Goal: Book appointment/travel/reservation

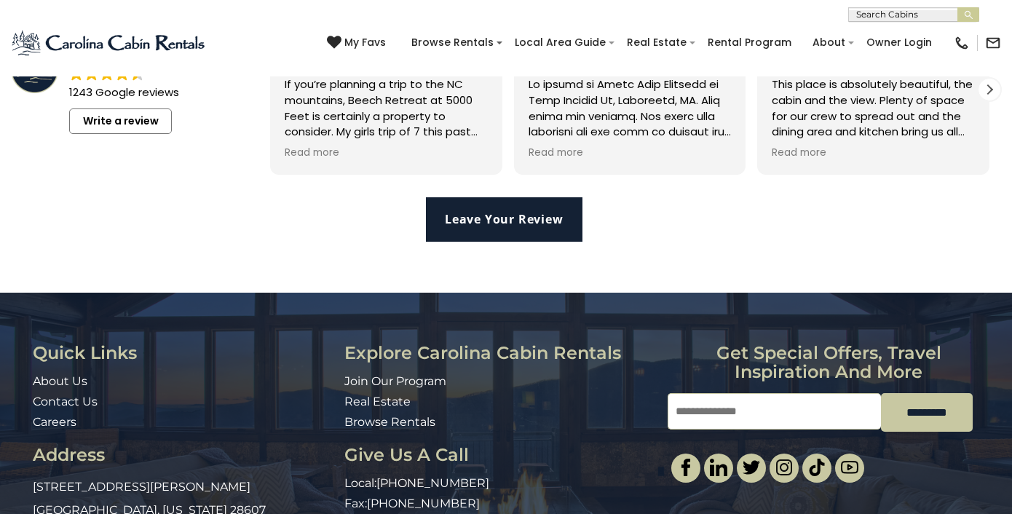
scroll to position [3156, 0]
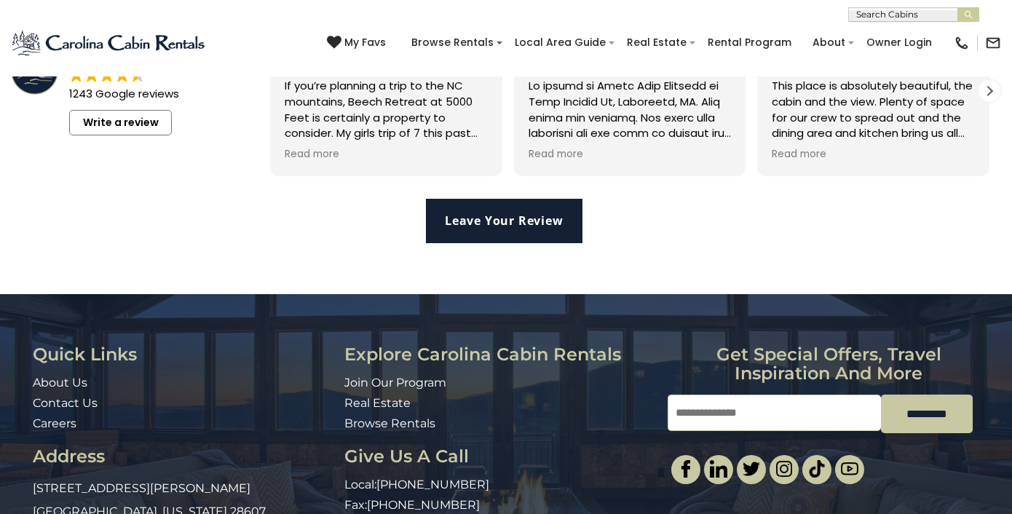
click at [957, 37] on img at bounding box center [962, 43] width 16 height 16
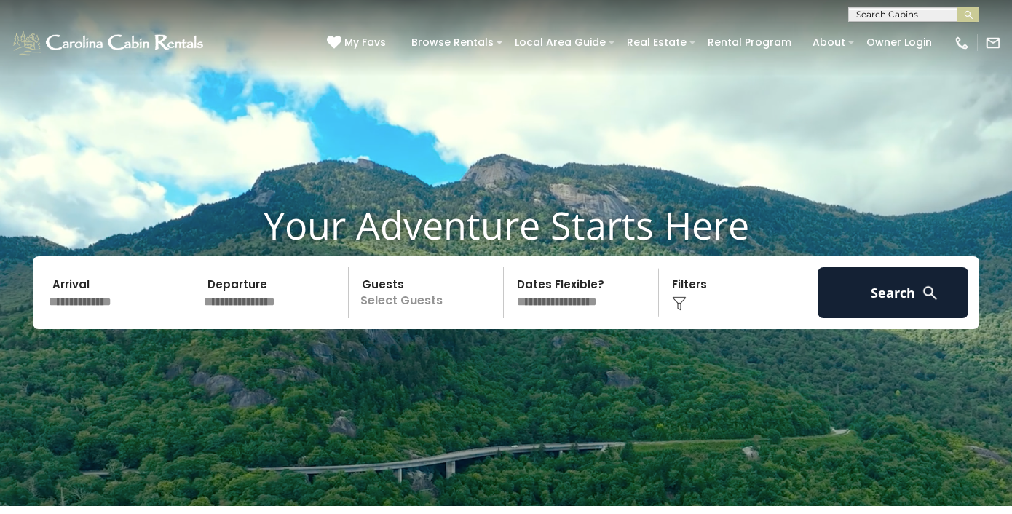
scroll to position [0, 0]
click at [97, 307] on input "text" at bounding box center [119, 292] width 151 height 51
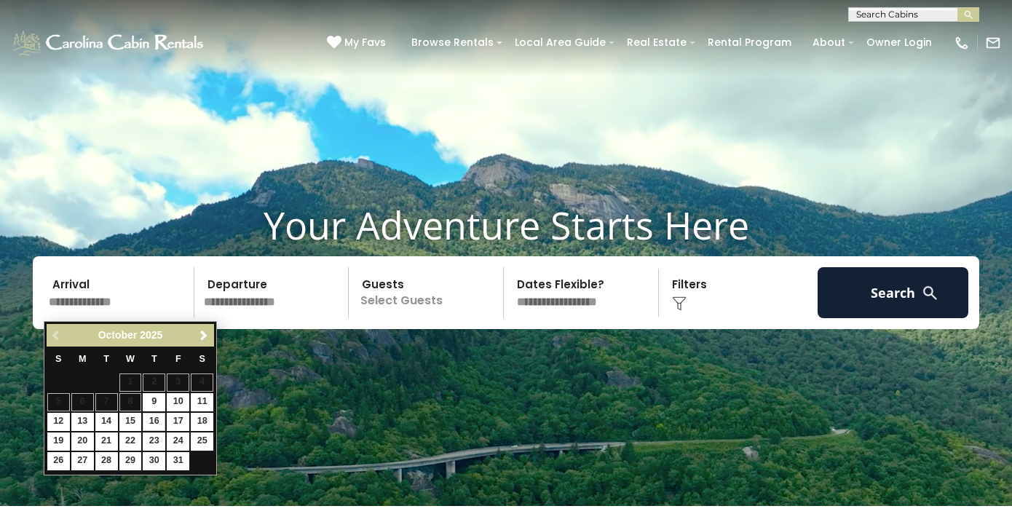
click at [156, 418] on link "16" at bounding box center [154, 422] width 23 height 18
type input "********"
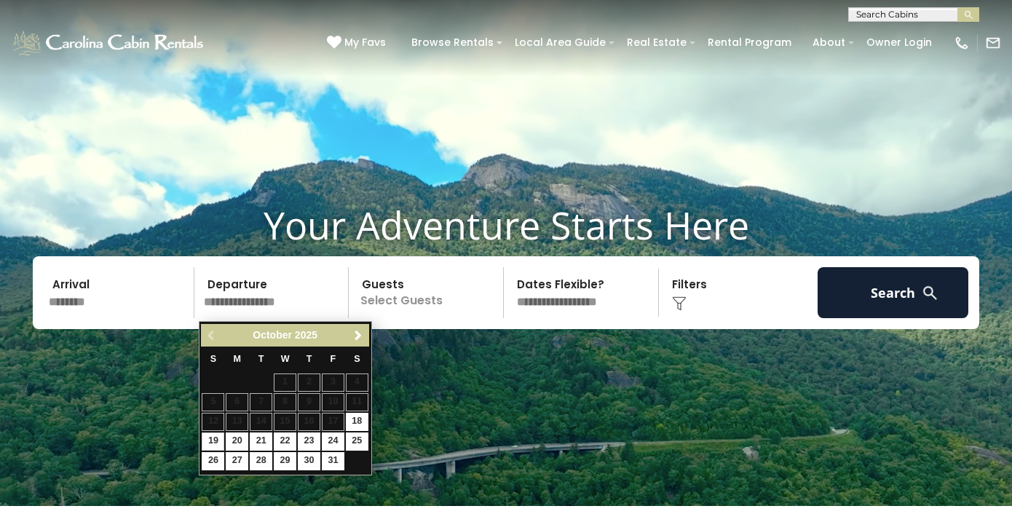
click at [213, 436] on link "19" at bounding box center [213, 441] width 23 height 18
type input "********"
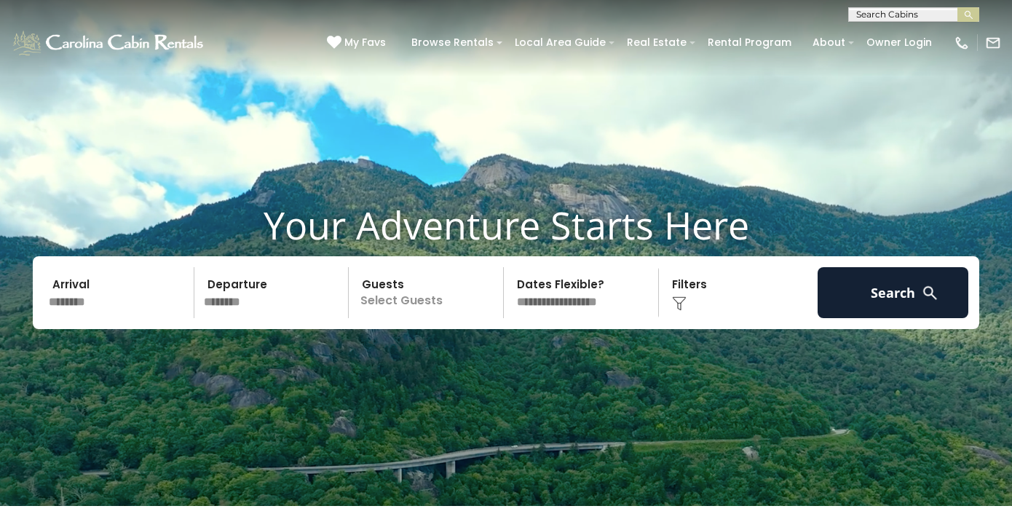
click at [416, 312] on p "Select Guests" at bounding box center [428, 292] width 150 height 51
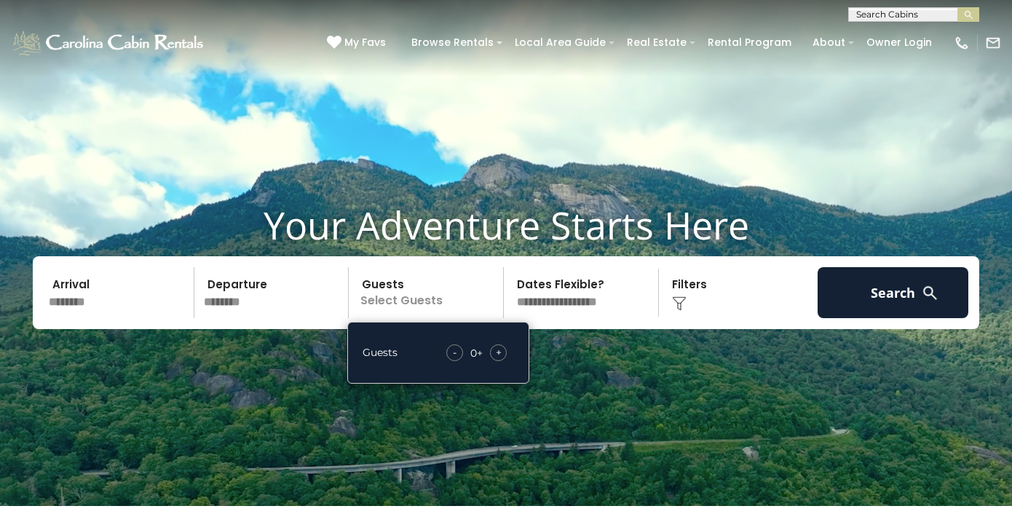
click at [498, 352] on span "+" at bounding box center [499, 352] width 6 height 15
click at [674, 307] on img at bounding box center [679, 303] width 15 height 15
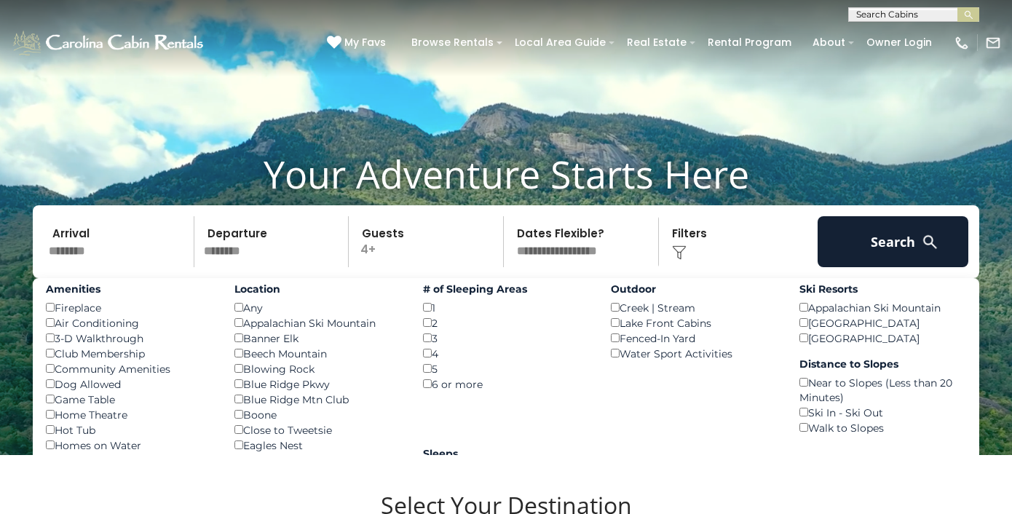
scroll to position [58, 0]
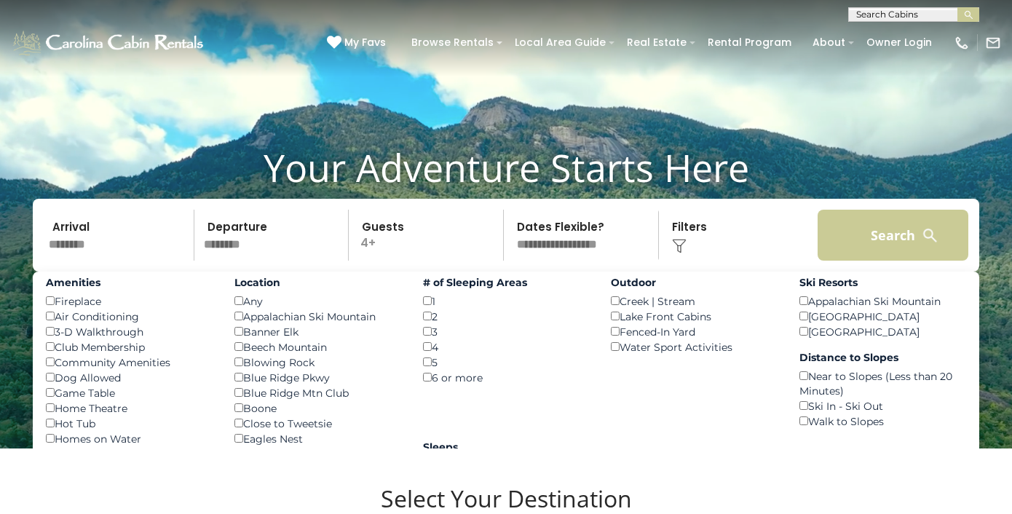
click at [884, 243] on button "Search" at bounding box center [893, 235] width 151 height 51
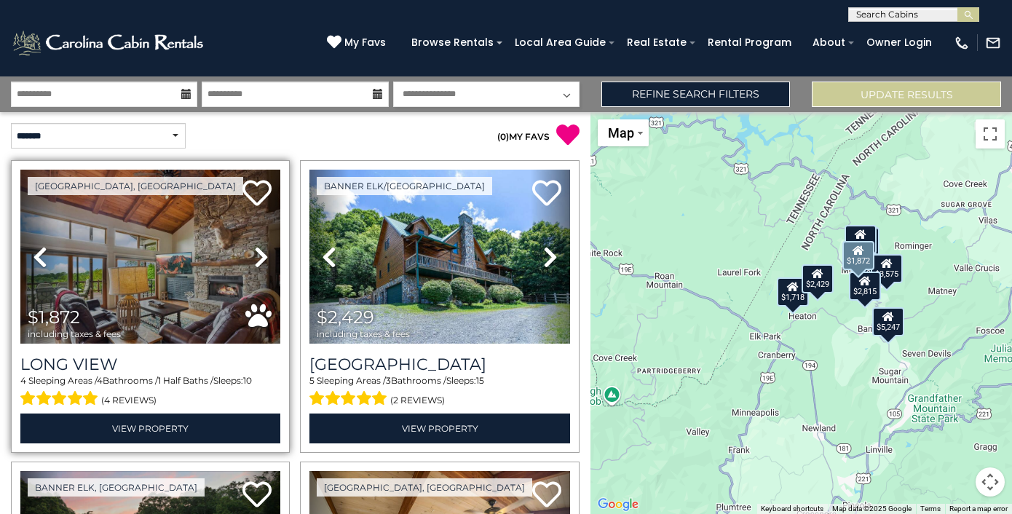
click at [138, 286] on img at bounding box center [150, 257] width 260 height 174
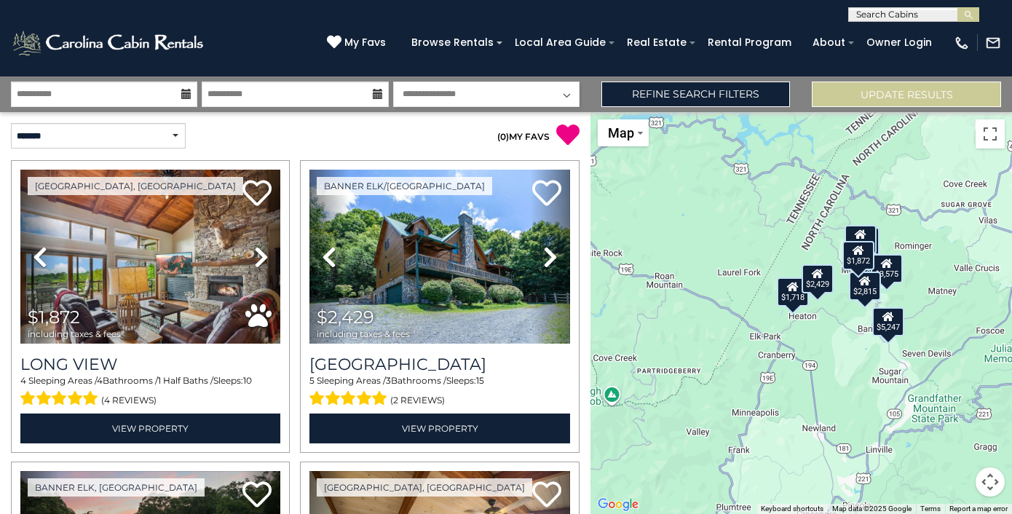
click at [989, 467] on button "Map camera controls" at bounding box center [990, 481] width 29 height 29
click at [952, 395] on button "Zoom in" at bounding box center [953, 409] width 29 height 29
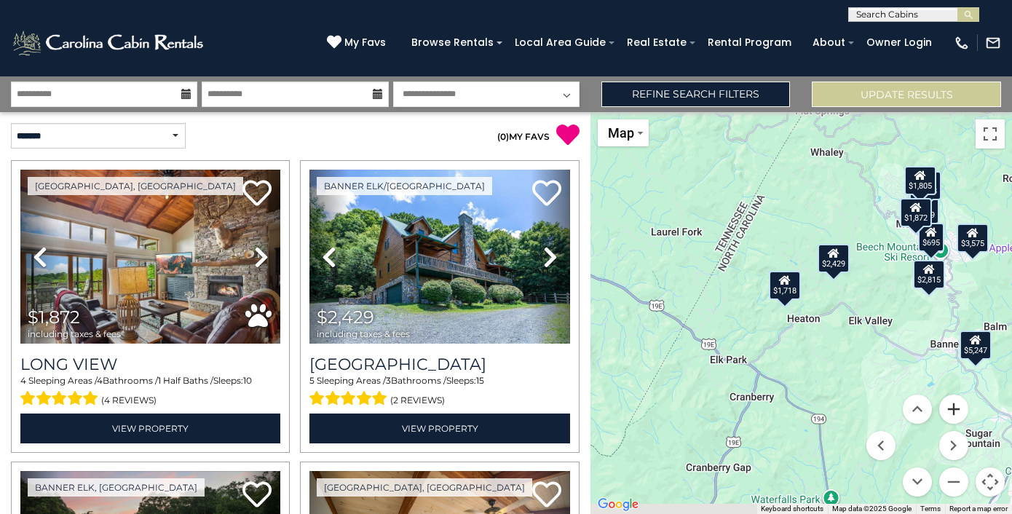
click at [952, 395] on button "Zoom in" at bounding box center [953, 409] width 29 height 29
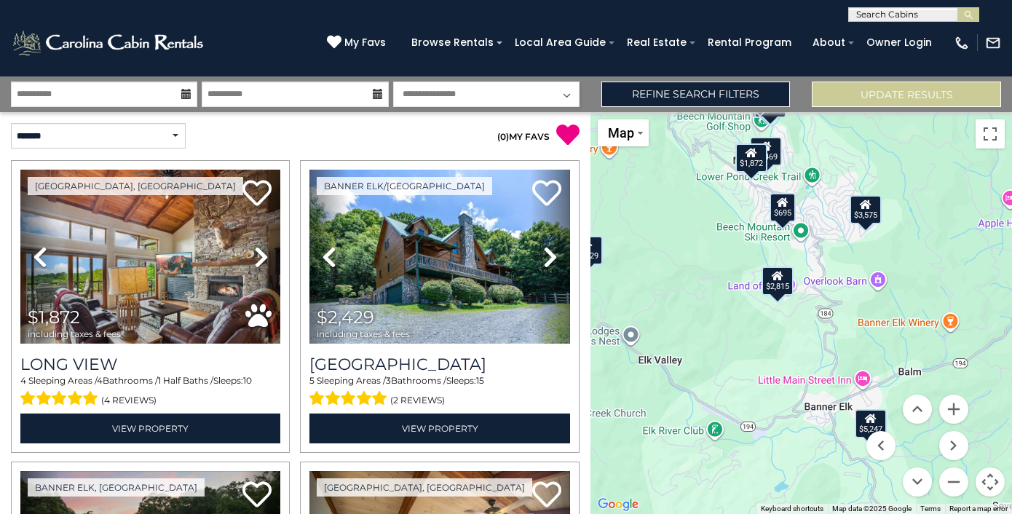
drag, startPoint x: 908, startPoint y: 262, endPoint x: 624, endPoint y: 293, distance: 285.6
click at [624, 293] on div "$1,872 $2,429 $5,247 $1,469 $1,417 $1,938 $695 $1,718 $3,575 $1,805 $2,815" at bounding box center [801, 313] width 422 height 402
click at [953, 395] on button "Zoom in" at bounding box center [953, 409] width 29 height 29
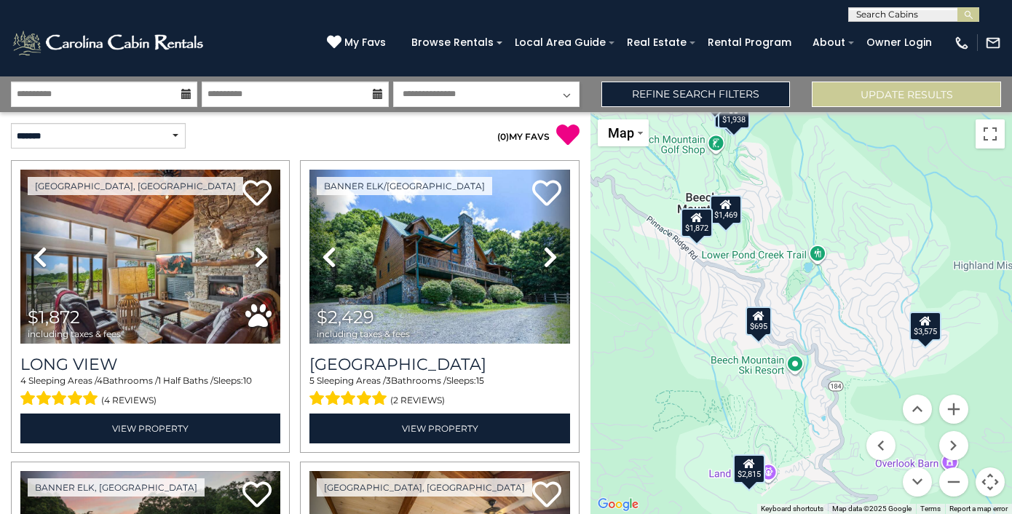
drag, startPoint x: 854, startPoint y: 245, endPoint x: 845, endPoint y: 450, distance: 205.5
click at [845, 450] on div "$1,872 $2,429 $5,247 $1,469 $1,417 $1,938 $695 $1,718 $3,575 $1,805 $2,815" at bounding box center [801, 313] width 422 height 402
click at [762, 316] on div "$695" at bounding box center [759, 321] width 26 height 29
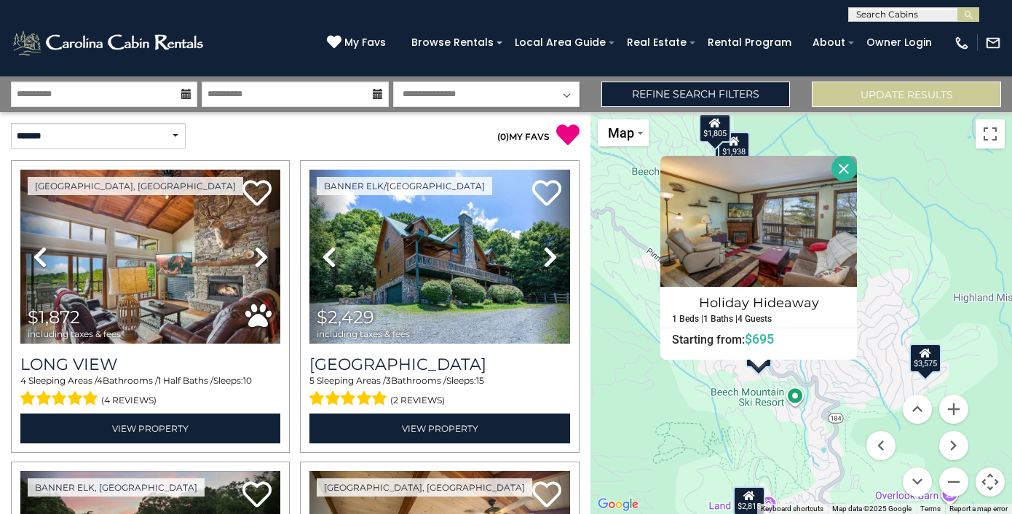
click at [856, 169] on button "Close" at bounding box center [843, 168] width 25 height 25
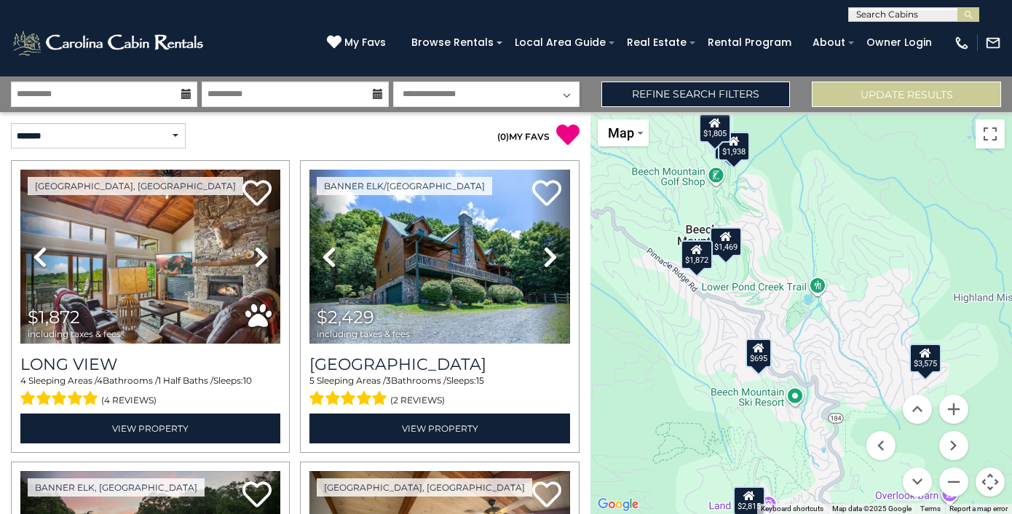
click at [730, 245] on div "$1,469" at bounding box center [726, 241] width 32 height 29
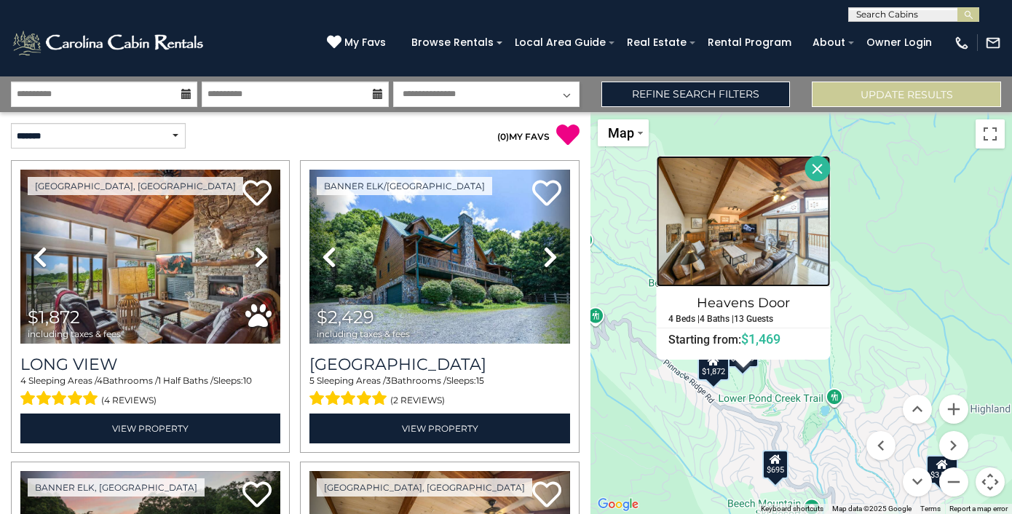
click at [760, 250] on img at bounding box center [744, 221] width 174 height 131
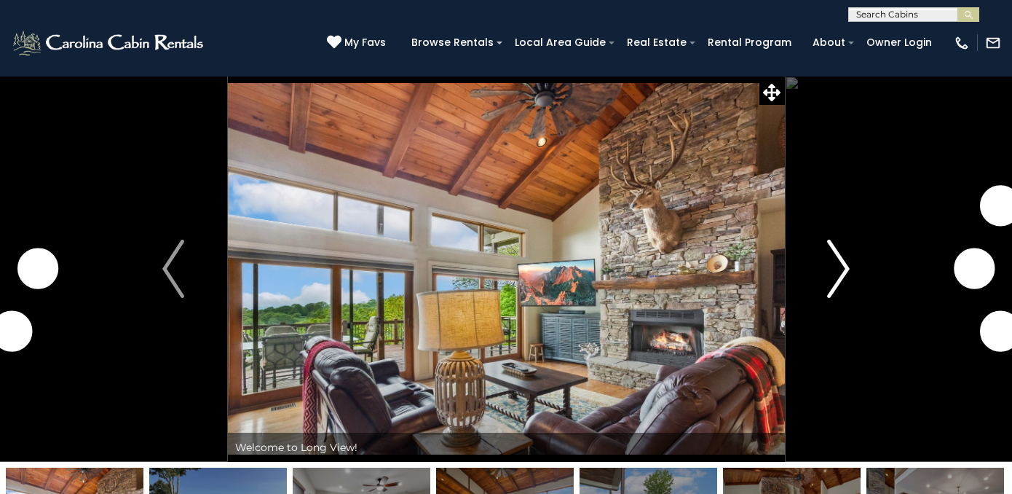
click at [830, 261] on img "Next" at bounding box center [839, 269] width 22 height 58
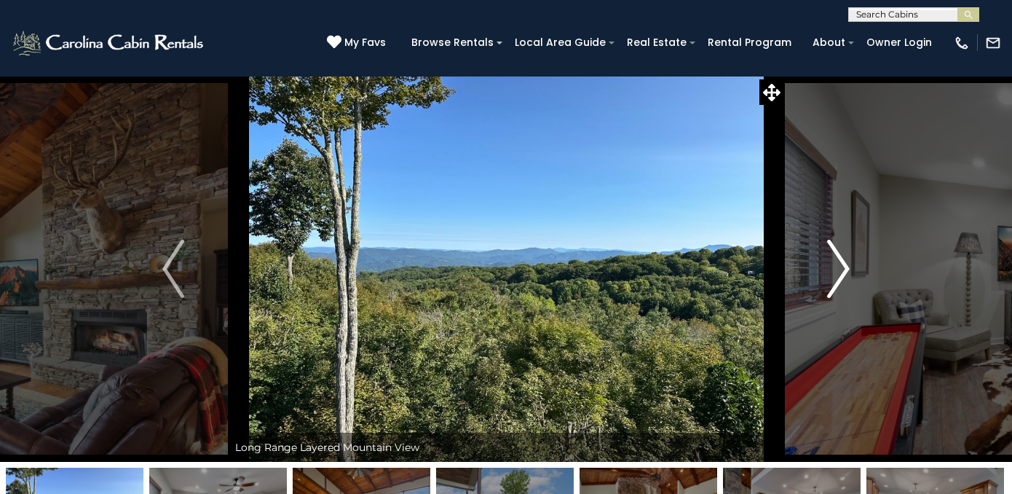
click at [837, 259] on img "Next" at bounding box center [839, 269] width 22 height 58
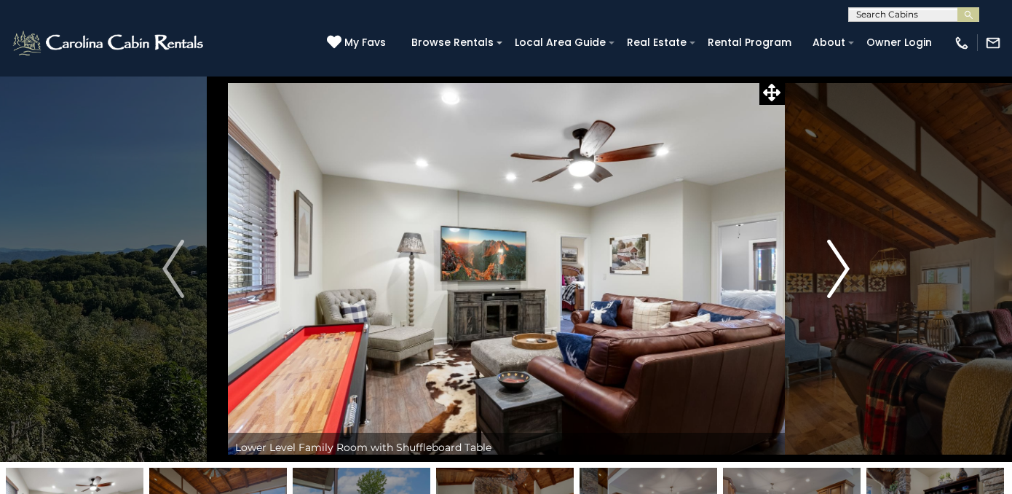
click at [837, 259] on img "Next" at bounding box center [839, 269] width 22 height 58
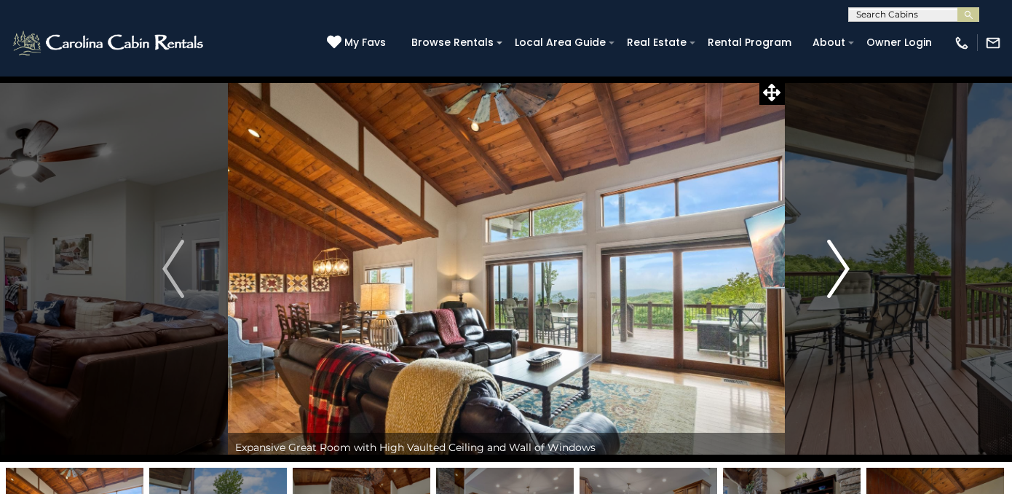
click at [837, 259] on img "Next" at bounding box center [839, 269] width 22 height 58
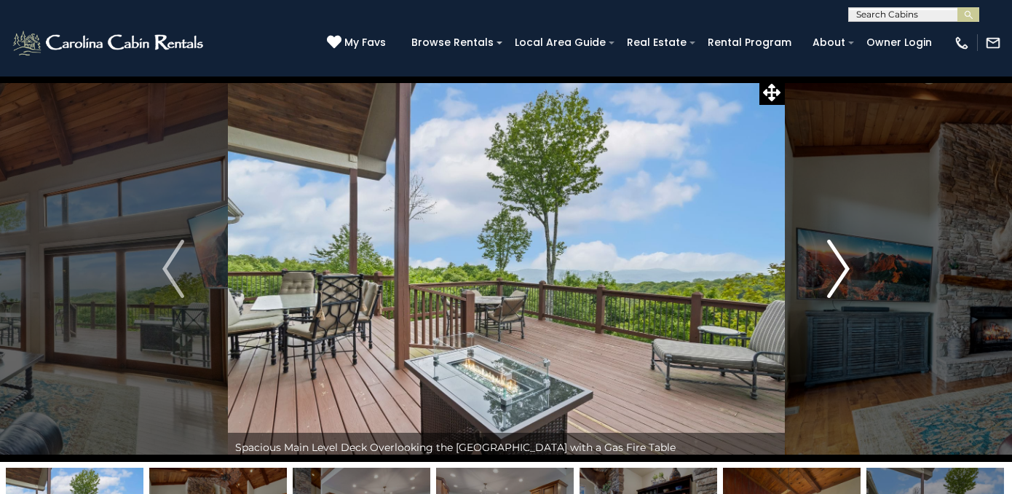
click at [837, 259] on img "Next" at bounding box center [839, 269] width 22 height 58
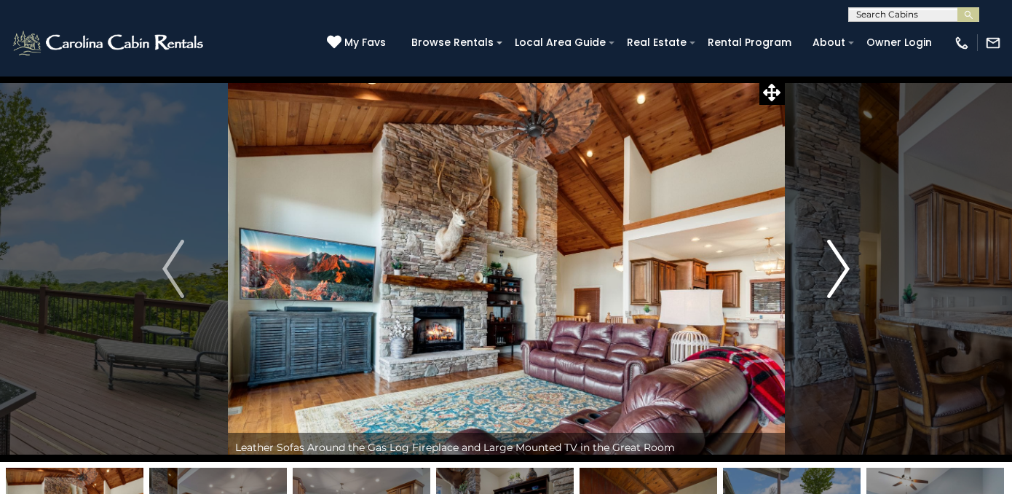
click at [837, 259] on img "Next" at bounding box center [839, 269] width 22 height 58
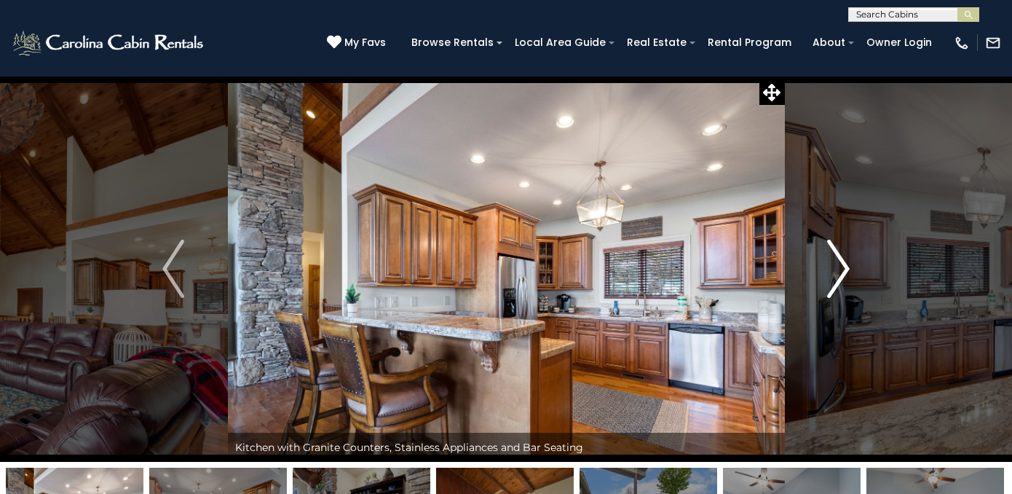
click at [837, 259] on img "Next" at bounding box center [839, 269] width 22 height 58
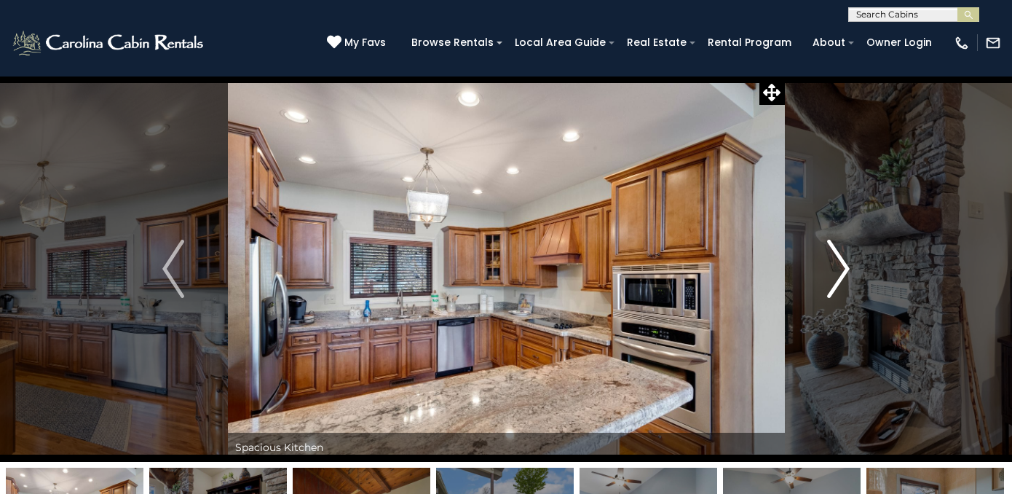
click at [837, 259] on img "Next" at bounding box center [839, 269] width 22 height 58
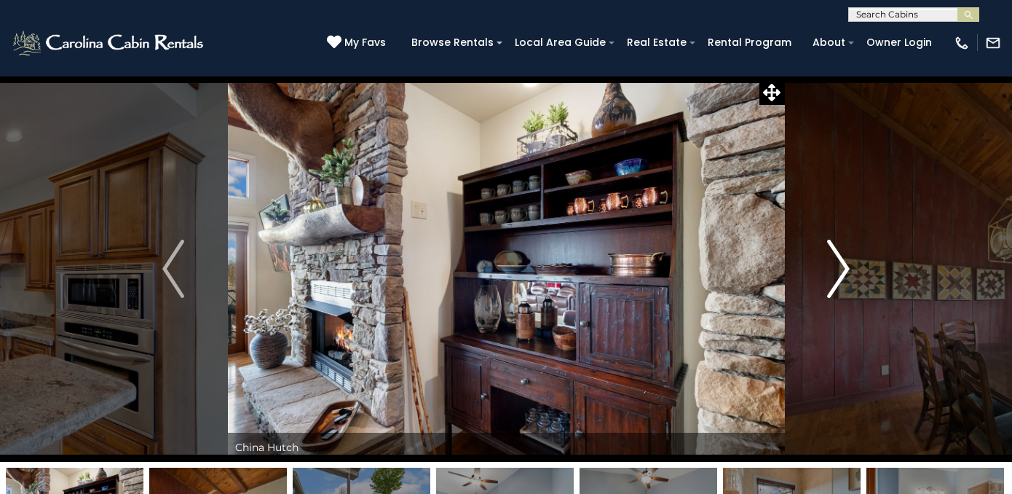
click at [837, 259] on img "Next" at bounding box center [839, 269] width 22 height 58
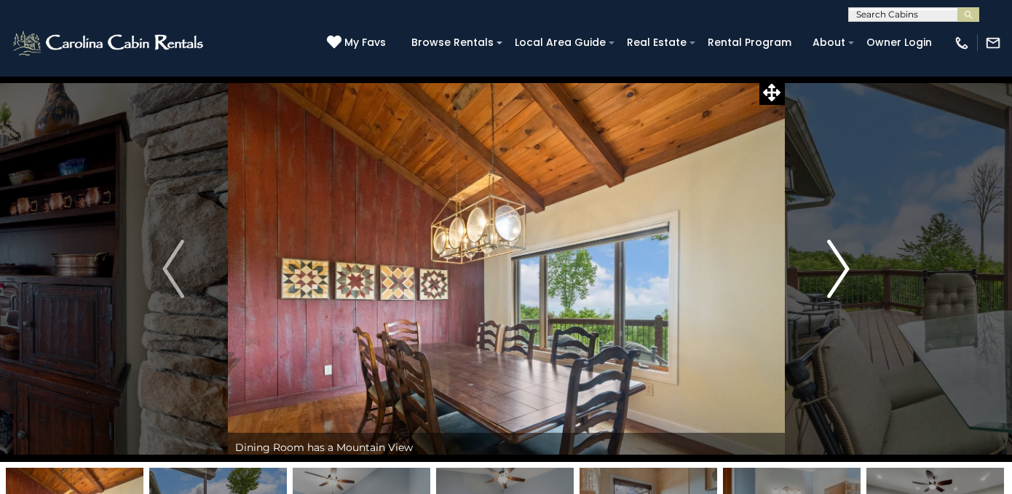
click at [837, 259] on img "Next" at bounding box center [839, 269] width 22 height 58
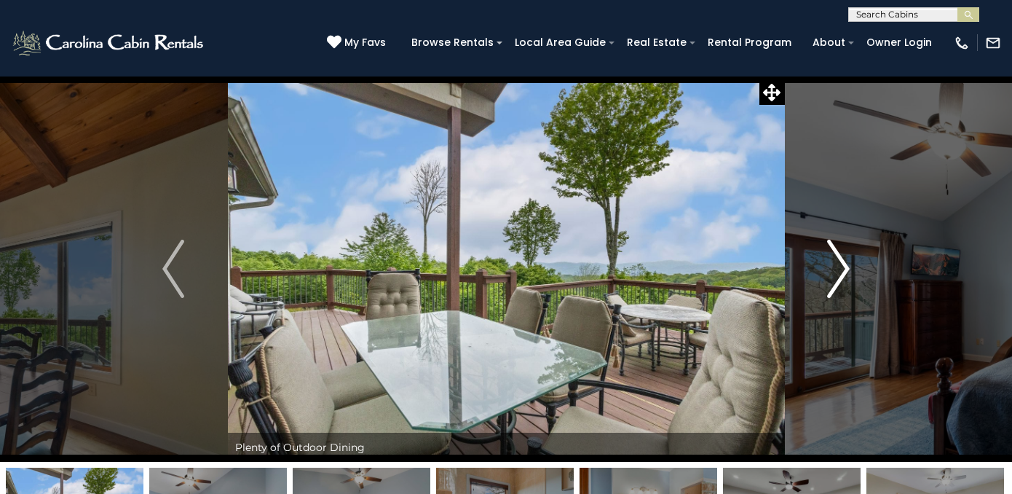
click at [837, 259] on img "Next" at bounding box center [839, 269] width 22 height 58
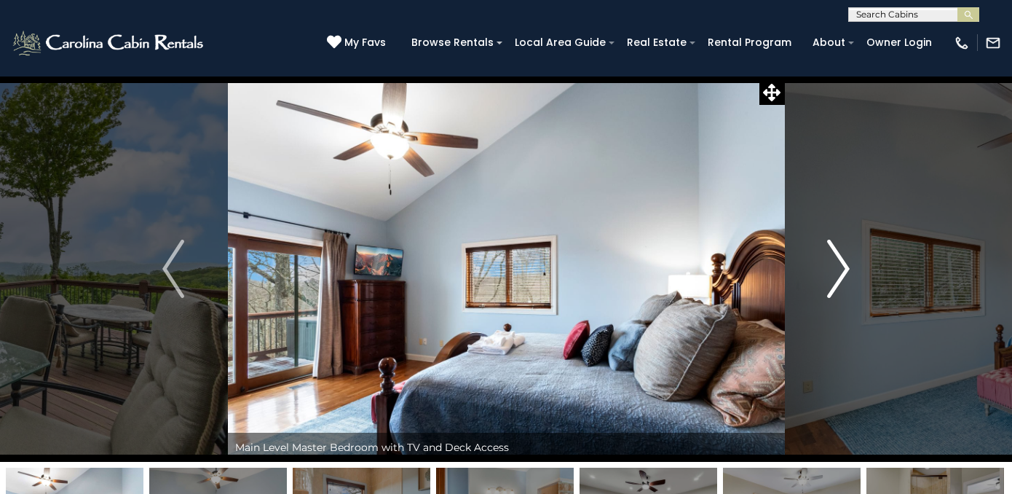
click at [837, 259] on img "Next" at bounding box center [839, 269] width 22 height 58
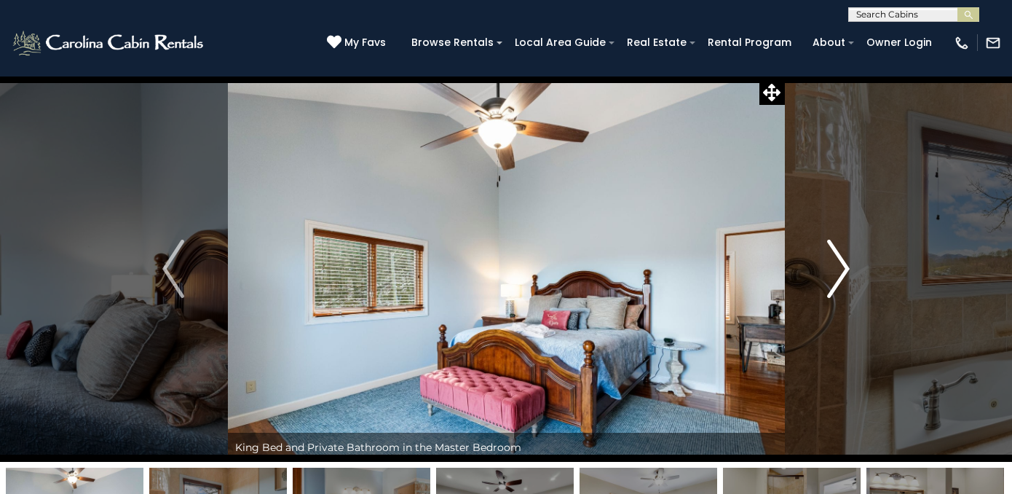
click at [837, 259] on img "Next" at bounding box center [839, 269] width 22 height 58
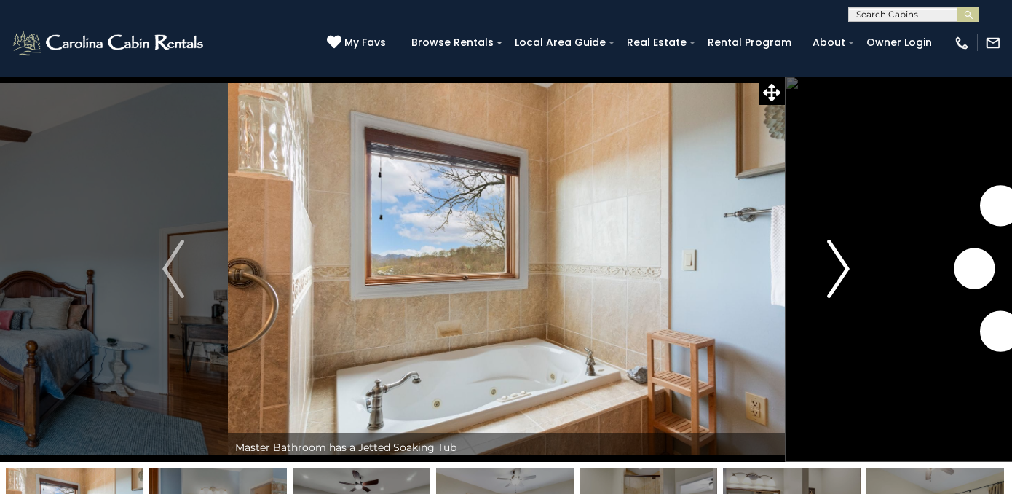
click at [837, 259] on img "Next" at bounding box center [839, 269] width 22 height 58
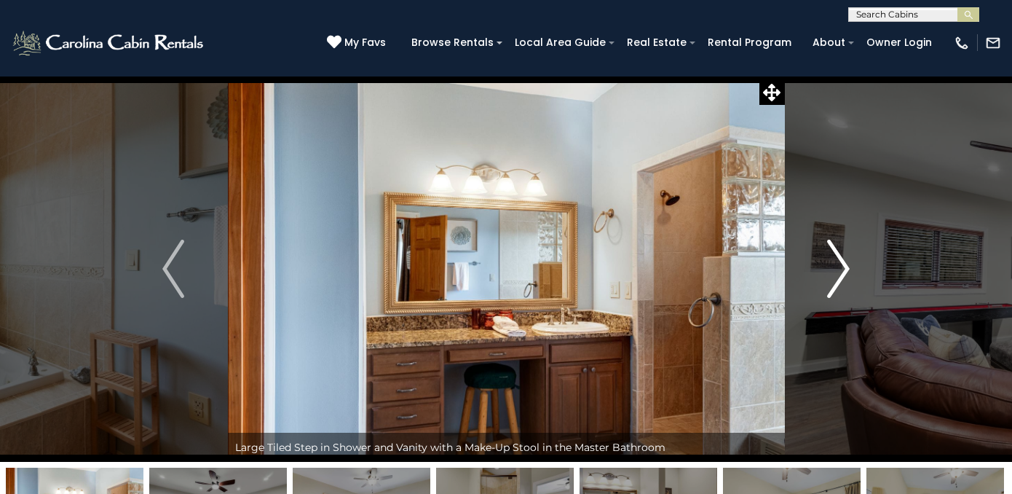
click at [837, 259] on img "Next" at bounding box center [839, 269] width 22 height 58
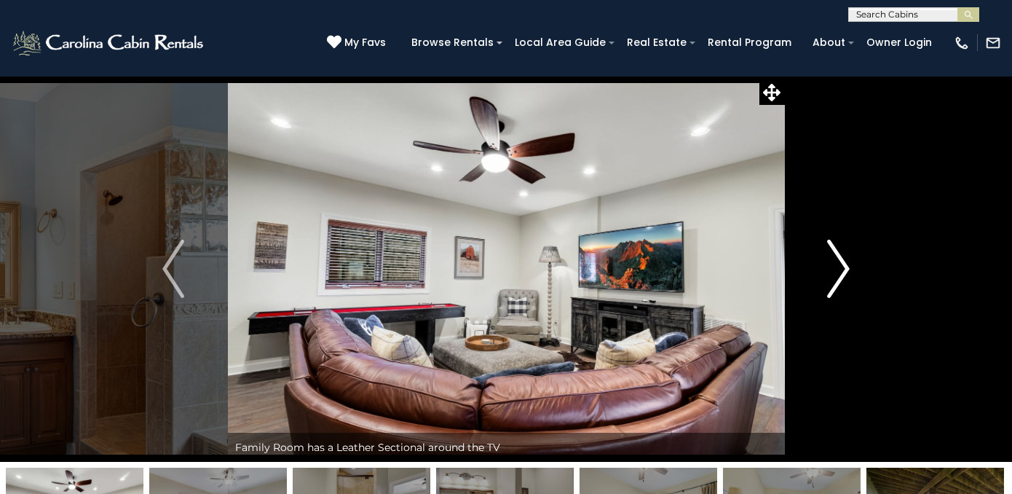
click at [837, 259] on img "Next" at bounding box center [839, 269] width 22 height 58
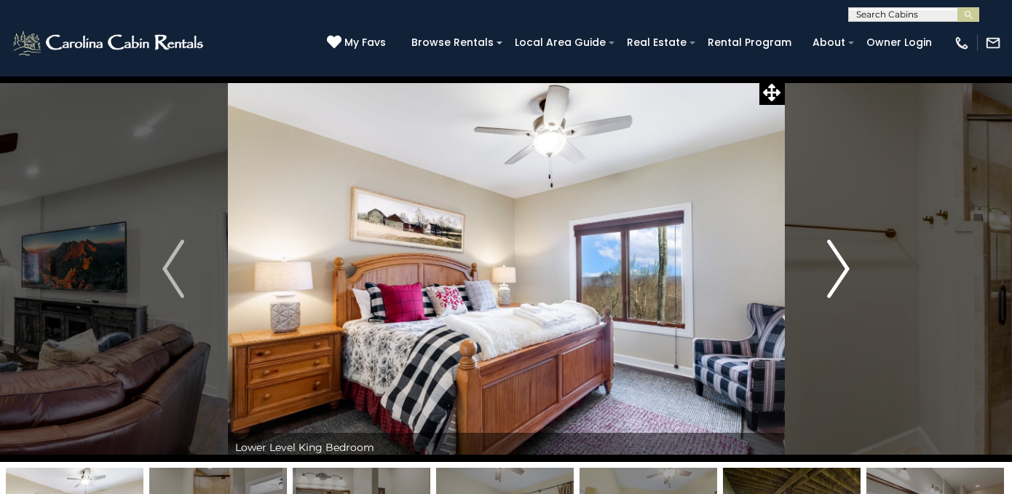
click at [837, 259] on img "Next" at bounding box center [839, 269] width 22 height 58
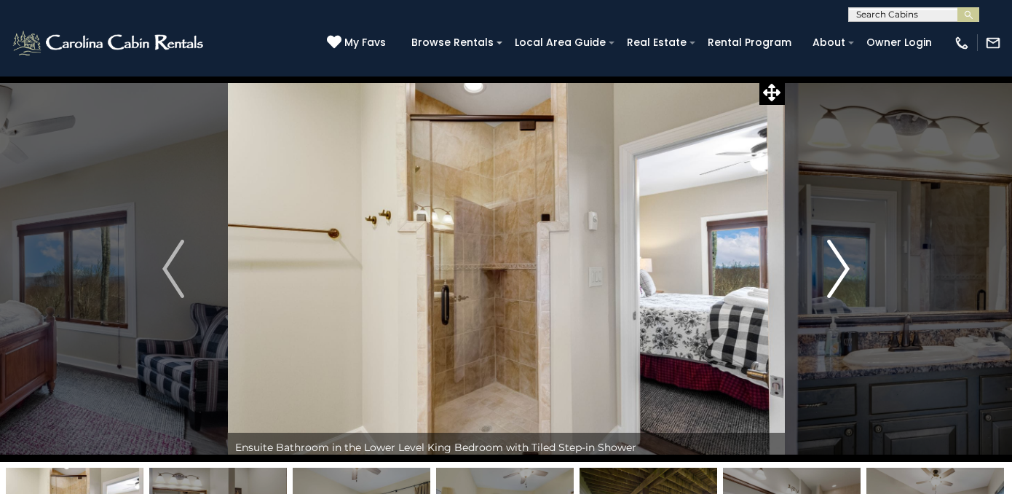
click at [837, 259] on img "Next" at bounding box center [839, 269] width 22 height 58
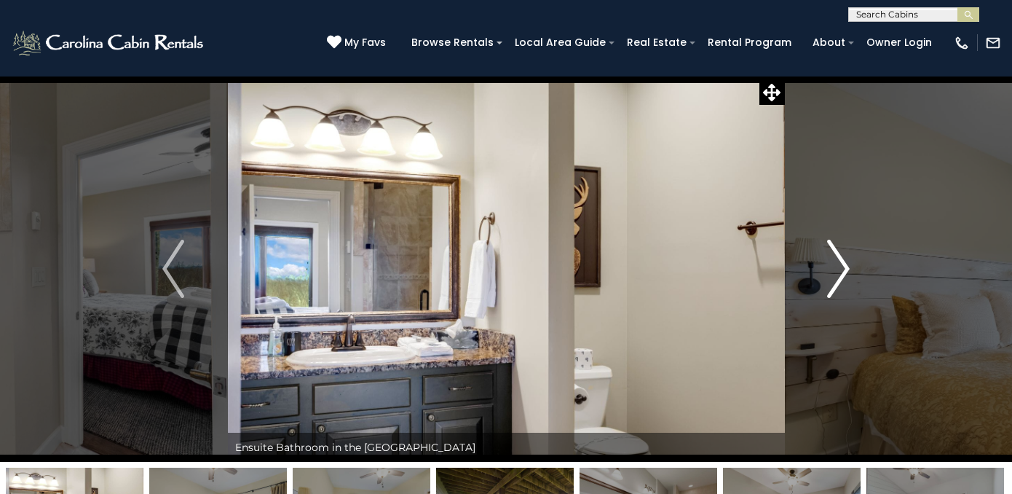
click at [837, 259] on img "Next" at bounding box center [839, 269] width 22 height 58
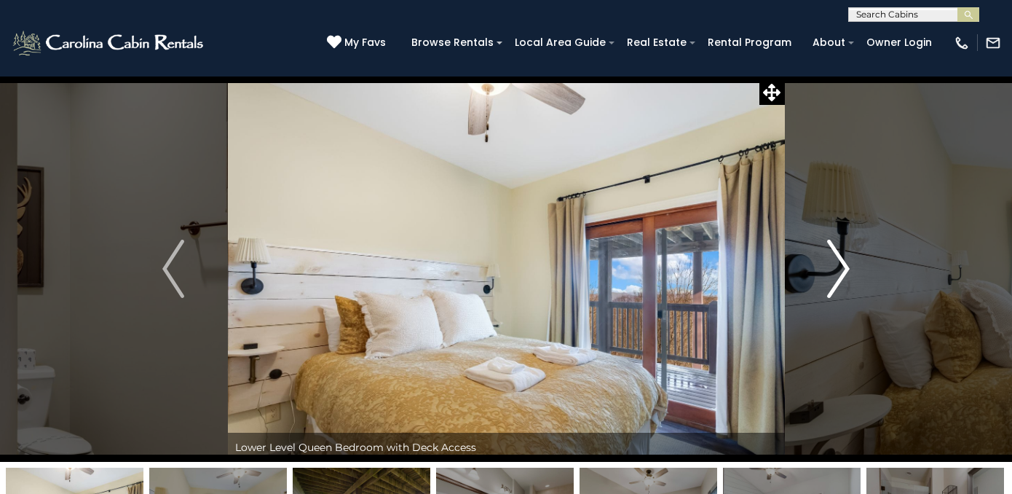
click at [837, 259] on img "Next" at bounding box center [839, 269] width 22 height 58
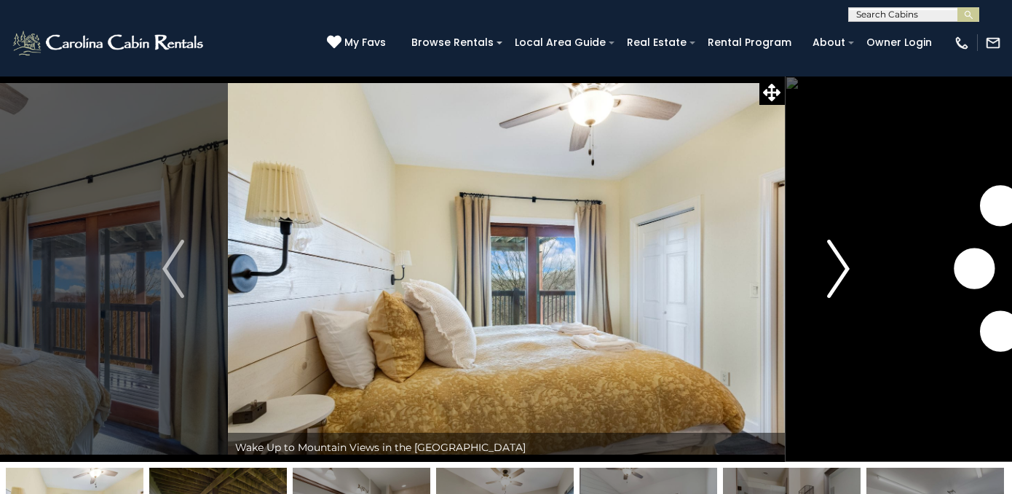
click at [837, 259] on img "Next" at bounding box center [839, 269] width 22 height 58
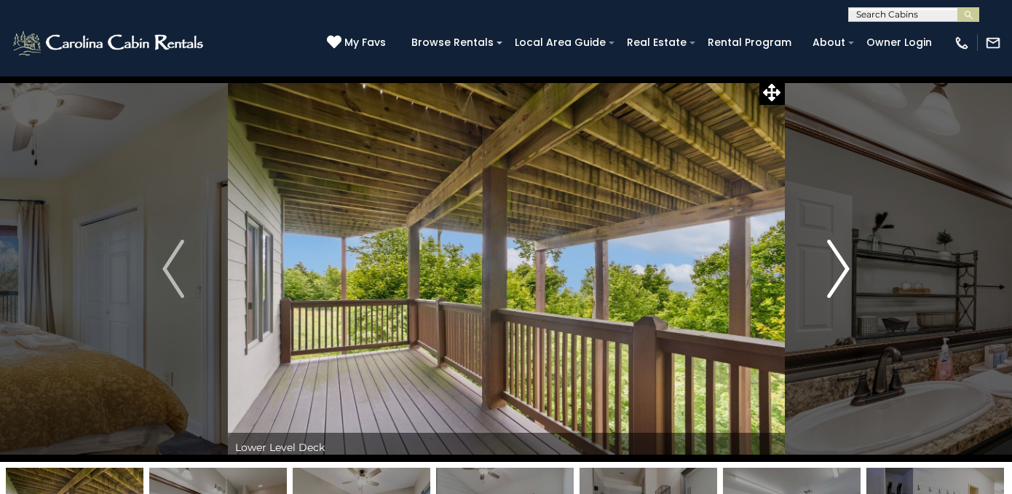
click at [837, 259] on img "Next" at bounding box center [839, 269] width 22 height 58
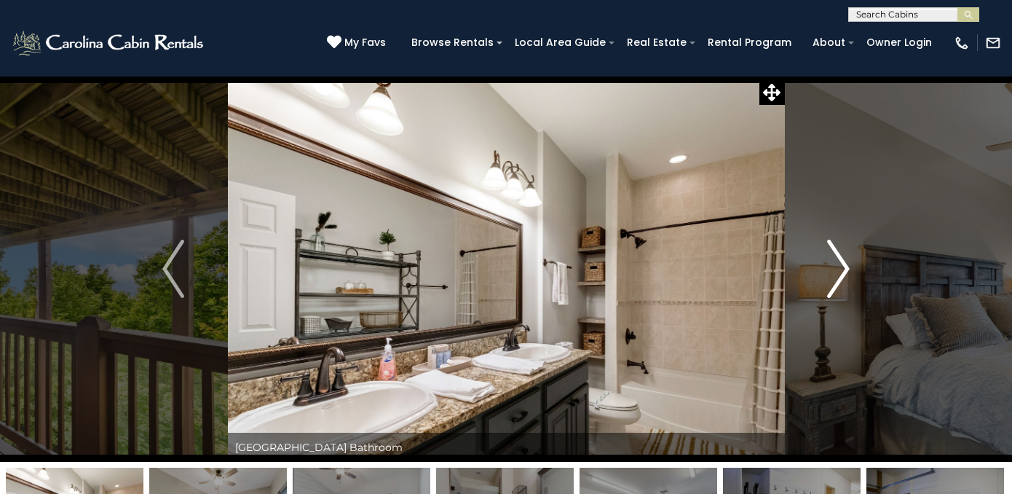
click at [837, 259] on img "Next" at bounding box center [839, 269] width 22 height 58
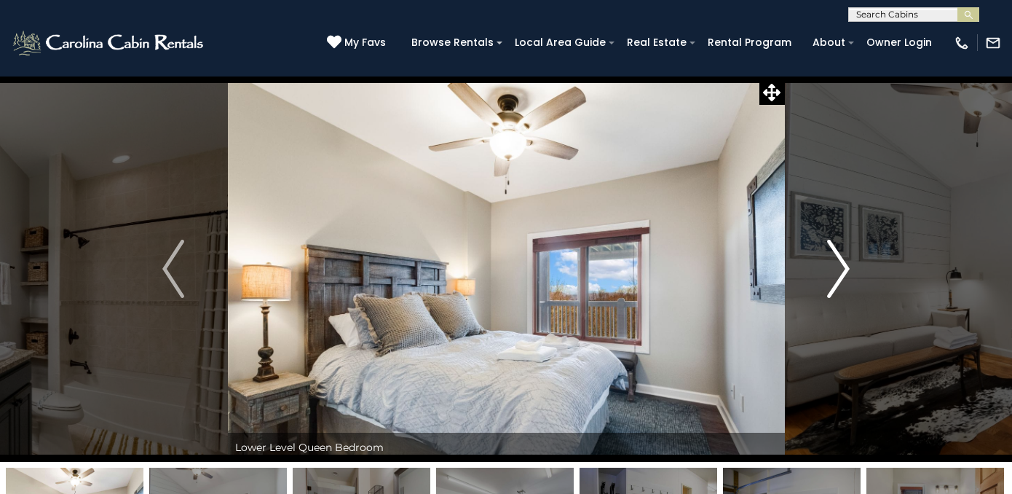
click at [837, 259] on img "Next" at bounding box center [839, 269] width 22 height 58
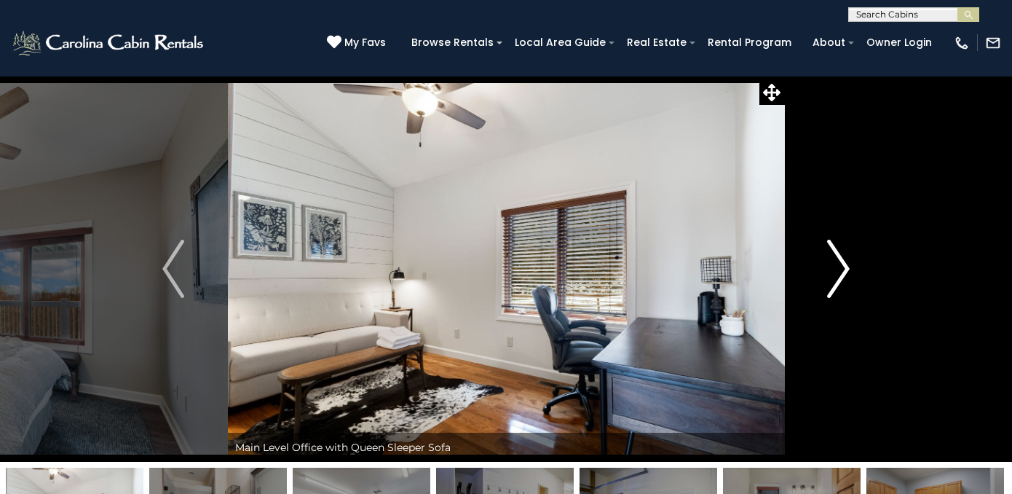
click at [837, 259] on img "Next" at bounding box center [839, 269] width 22 height 58
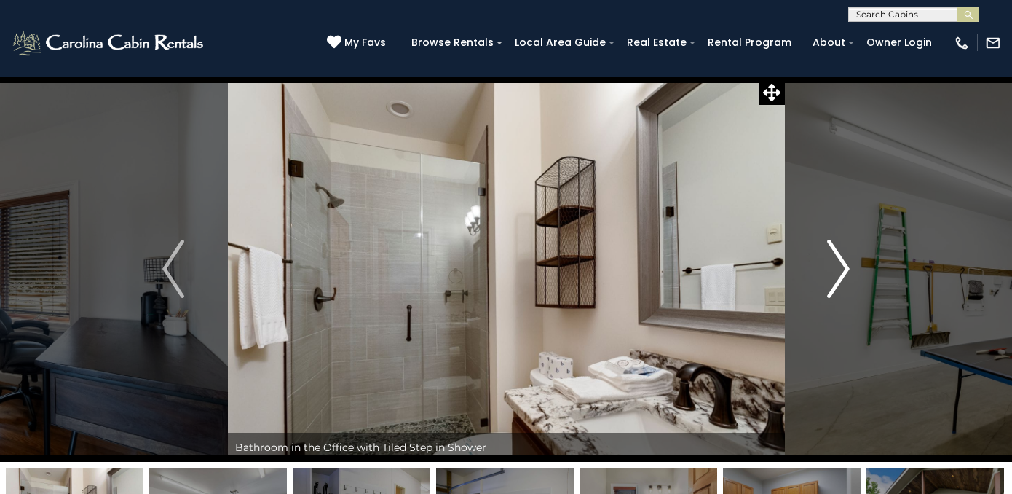
click at [837, 259] on img "Next" at bounding box center [839, 269] width 22 height 58
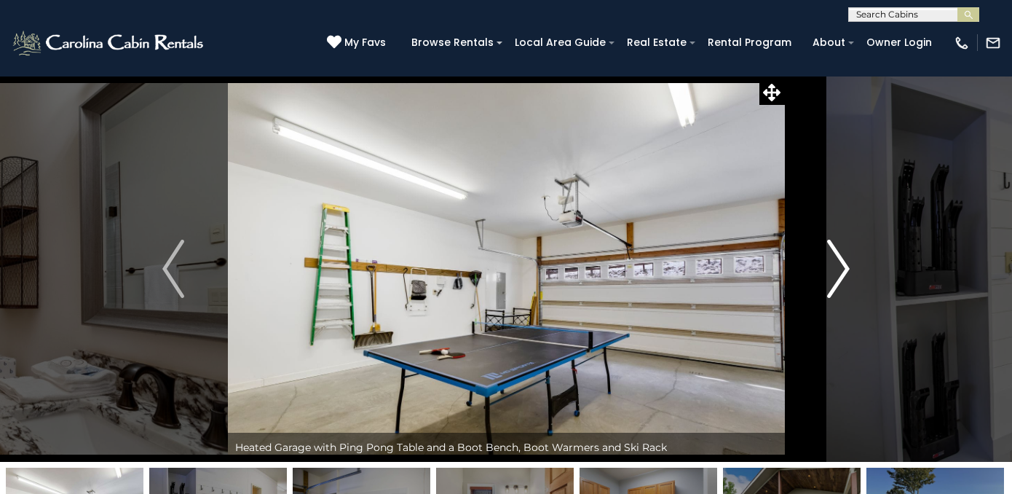
click at [837, 259] on img "Next" at bounding box center [839, 269] width 22 height 58
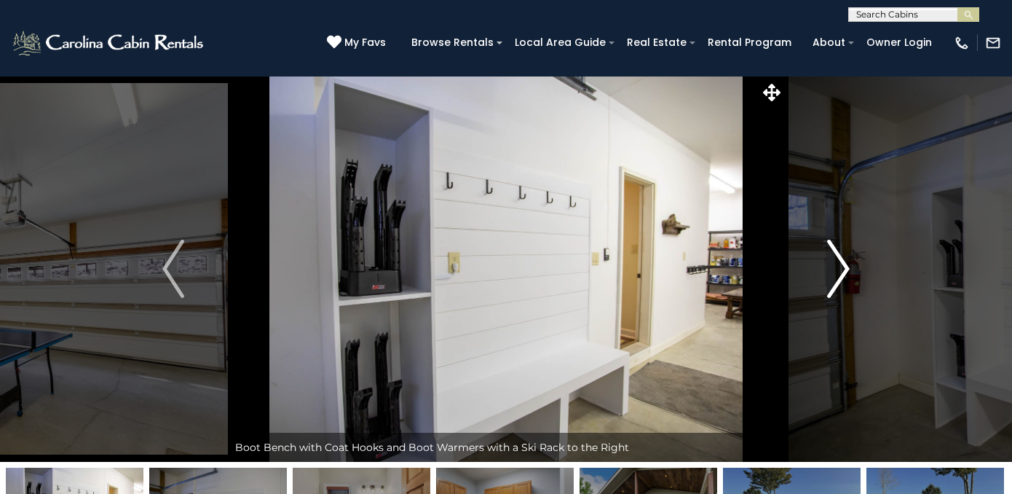
click at [838, 259] on img "Next" at bounding box center [839, 269] width 22 height 58
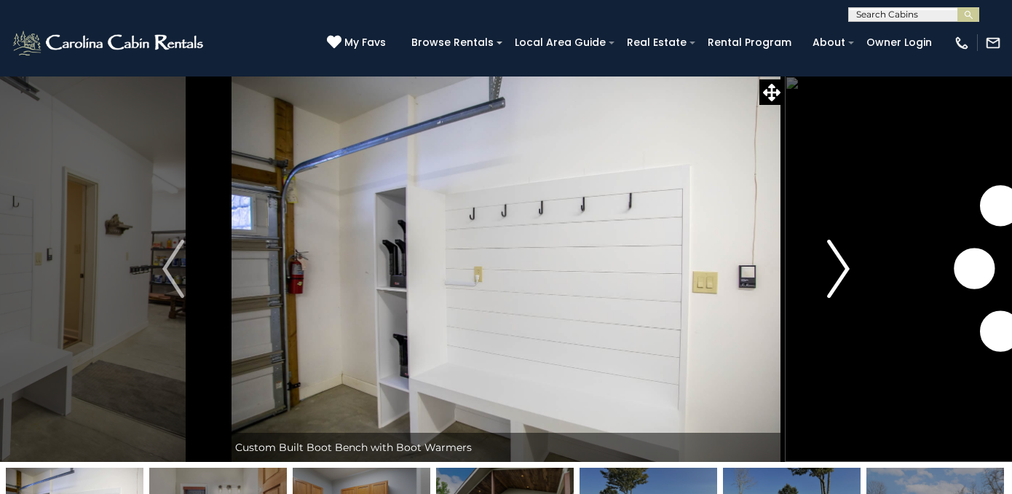
click at [838, 259] on img "Next" at bounding box center [839, 269] width 22 height 58
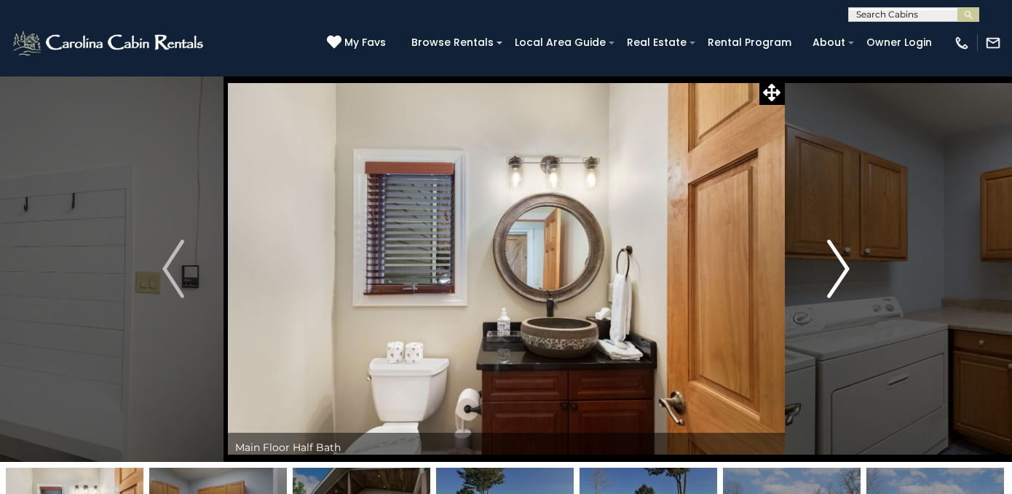
click at [838, 259] on img "Next" at bounding box center [839, 269] width 22 height 58
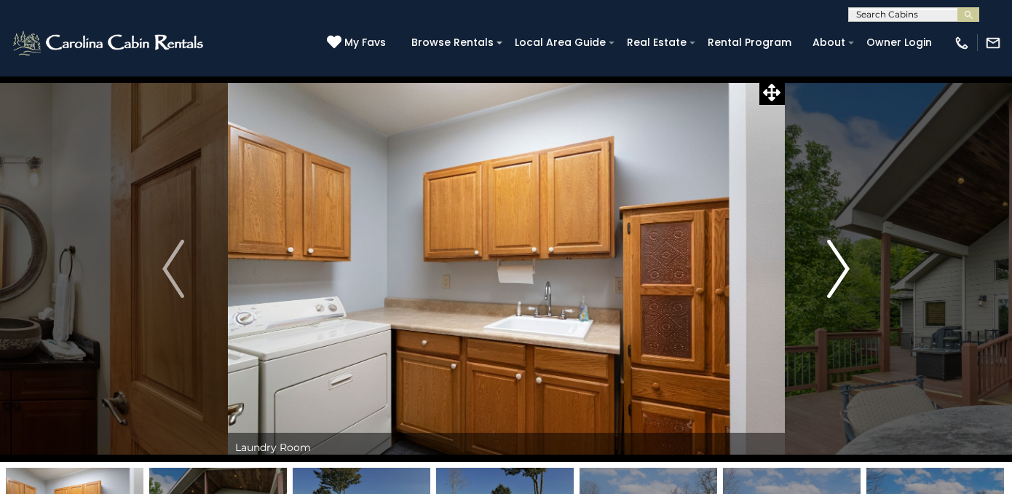
click at [838, 259] on img "Next" at bounding box center [839, 269] width 22 height 58
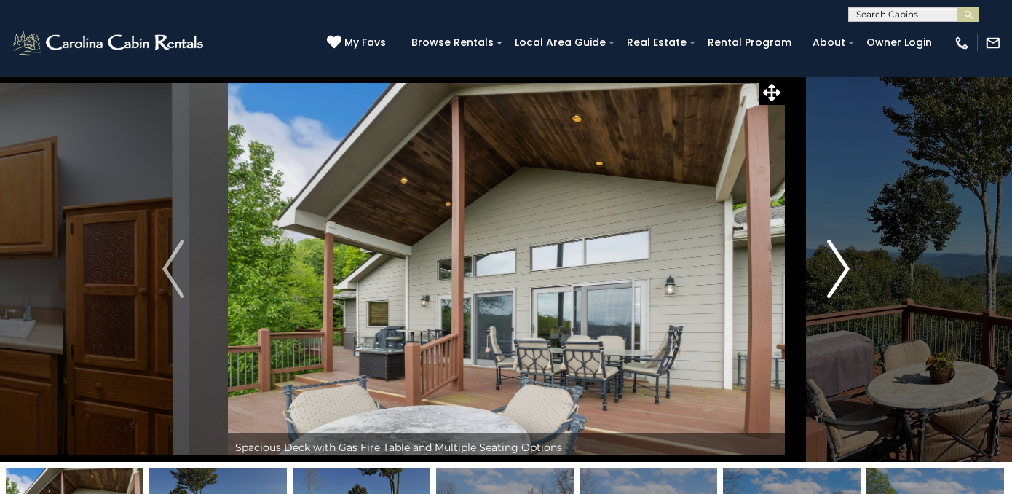
click at [838, 259] on img "Next" at bounding box center [839, 269] width 22 height 58
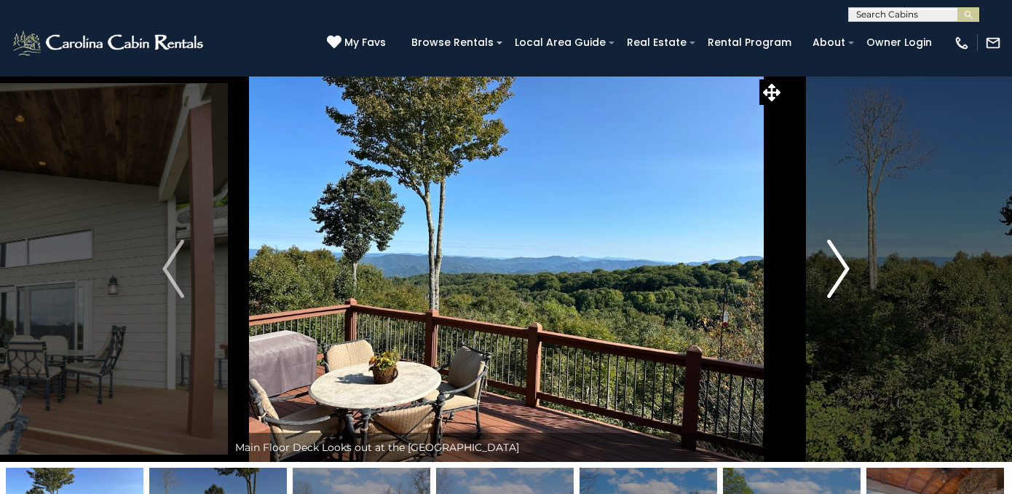
click at [838, 259] on img "Next" at bounding box center [839, 269] width 22 height 58
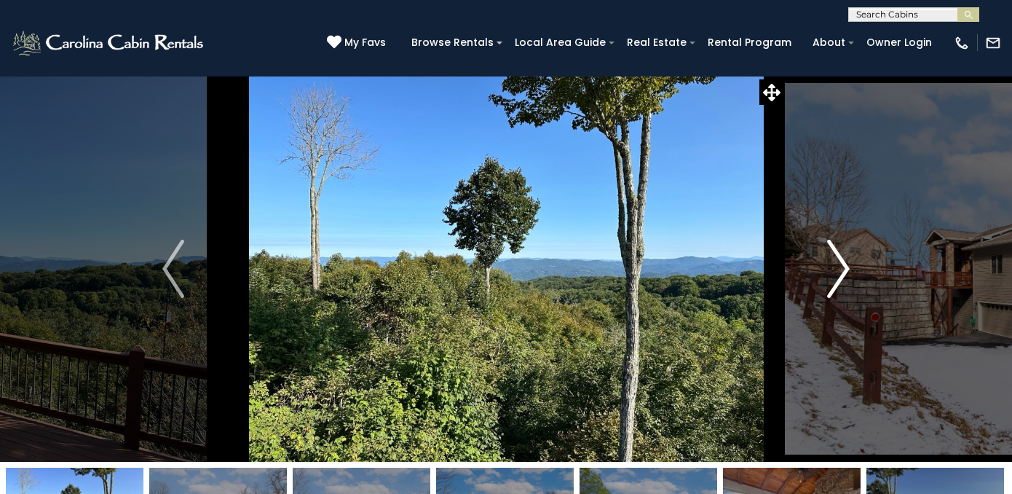
click at [838, 259] on img "Next" at bounding box center [839, 269] width 22 height 58
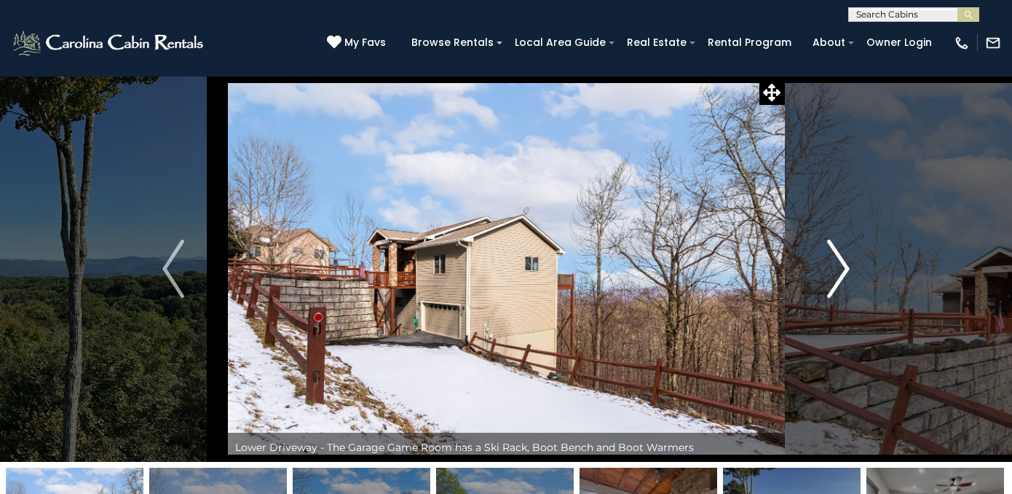
click at [838, 259] on img "Next" at bounding box center [839, 269] width 22 height 58
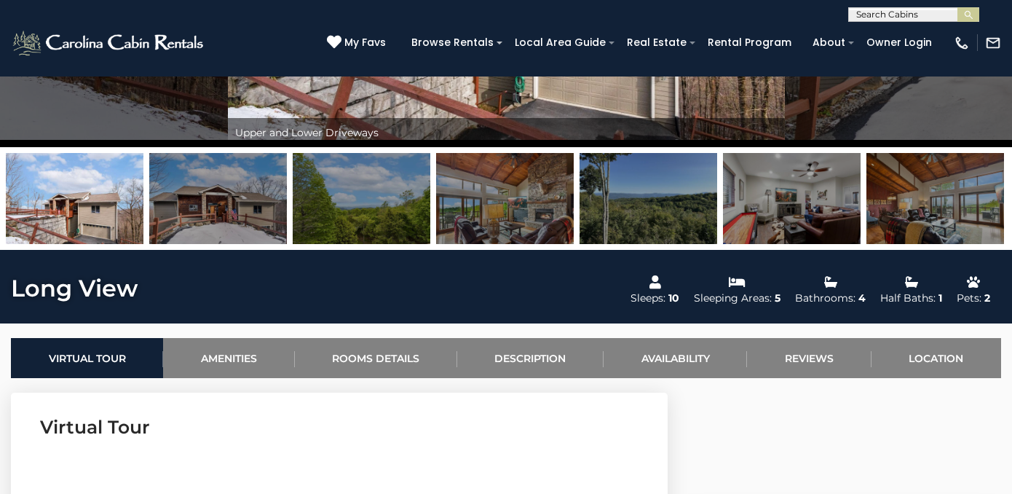
scroll to position [315, 0]
click at [927, 353] on link "Location" at bounding box center [937, 358] width 130 height 40
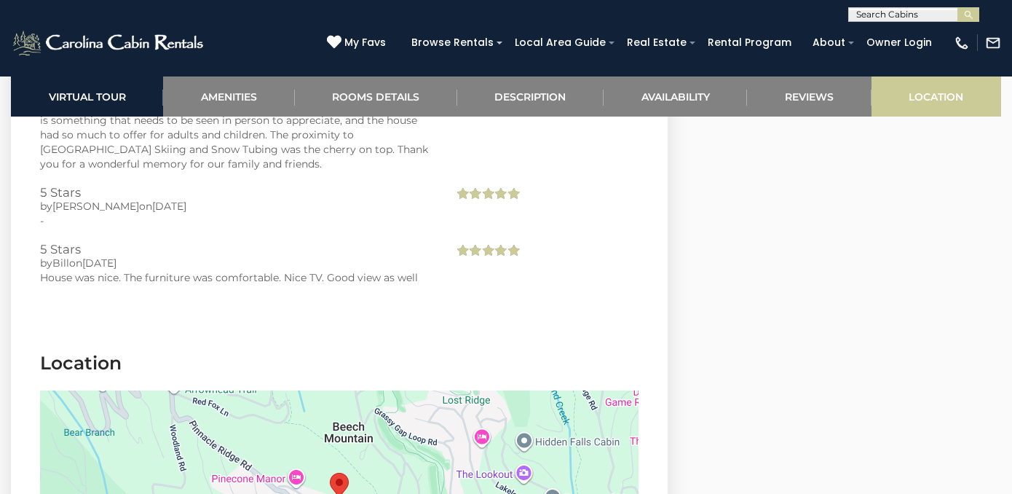
scroll to position [3833, 0]
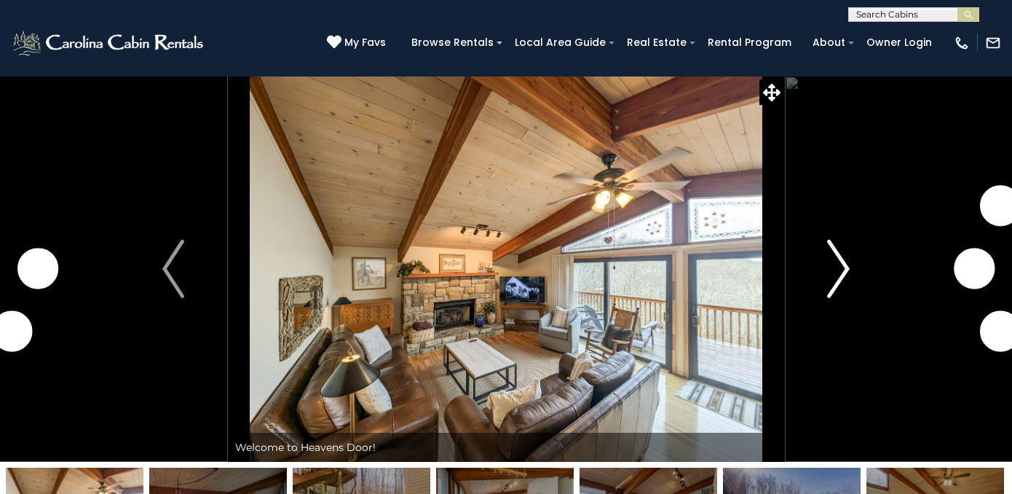
click at [838, 269] on img "Next" at bounding box center [839, 269] width 22 height 58
